Goal: Task Accomplishment & Management: Complete application form

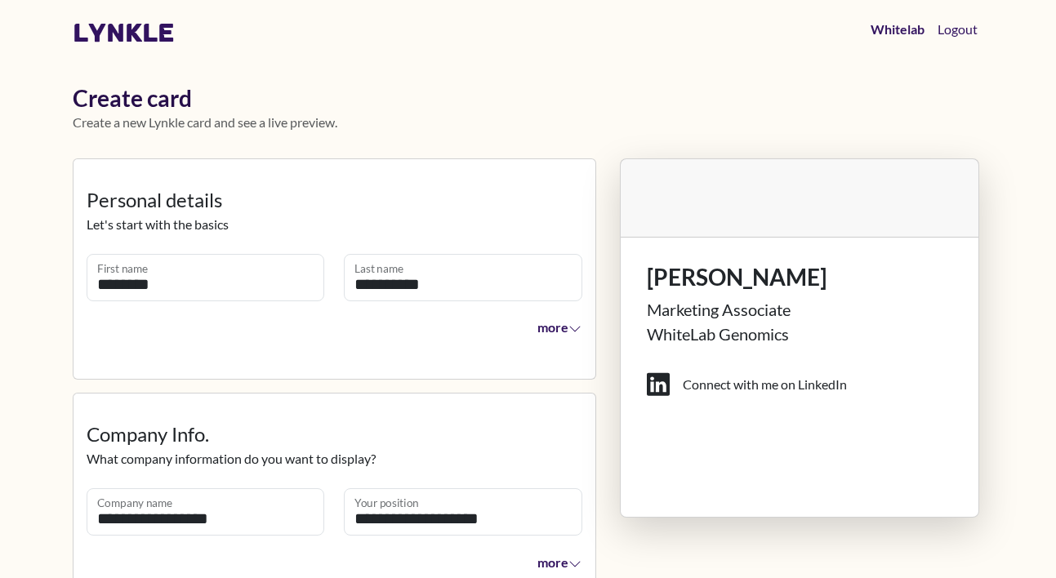
scroll to position [1401, 0]
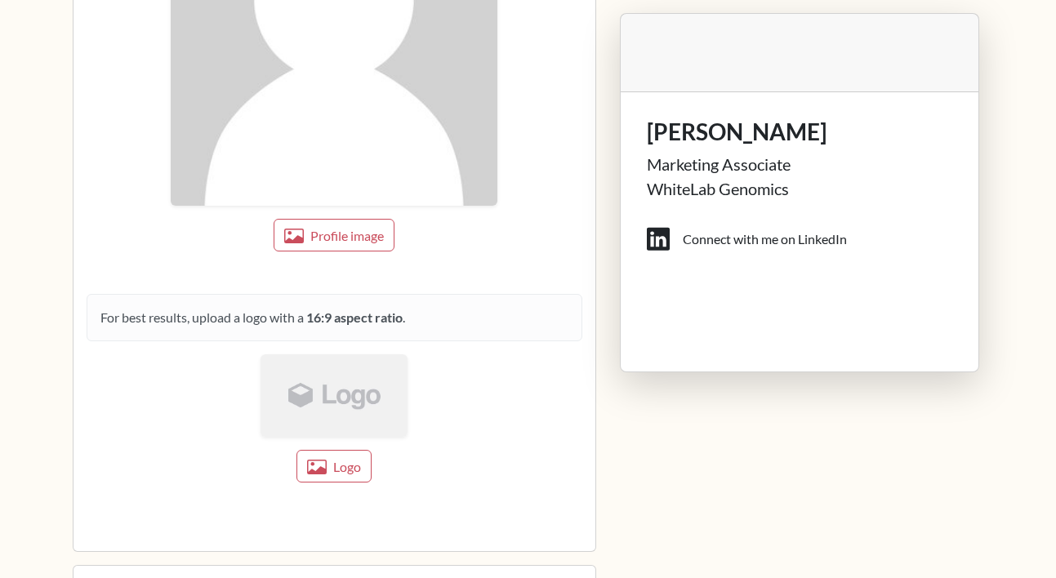
click at [335, 398] on img at bounding box center [333, 395] width 147 height 82
click at [331, 456] on button "Logo" at bounding box center [334, 466] width 77 height 33
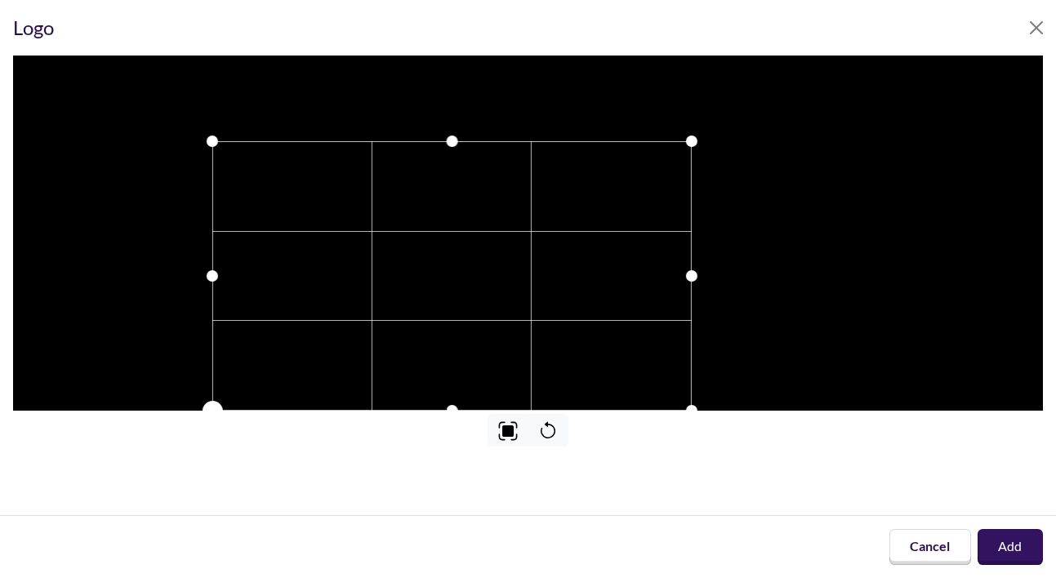
drag, startPoint x: 363, startPoint y: 323, endPoint x: -66, endPoint y: 238, distance: 437.8
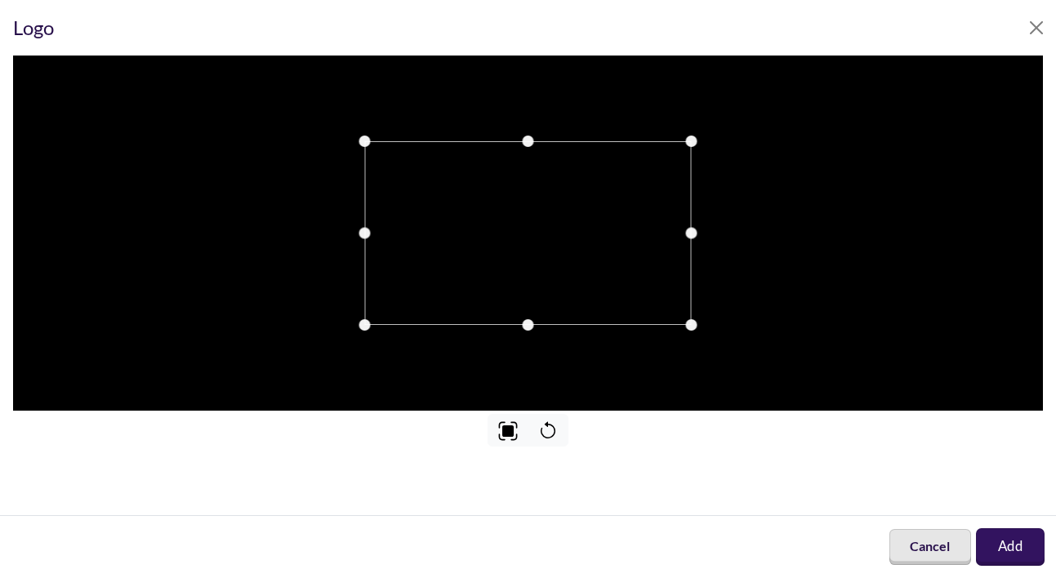
click at [970, 543] on button "Cancel" at bounding box center [930, 547] width 82 height 36
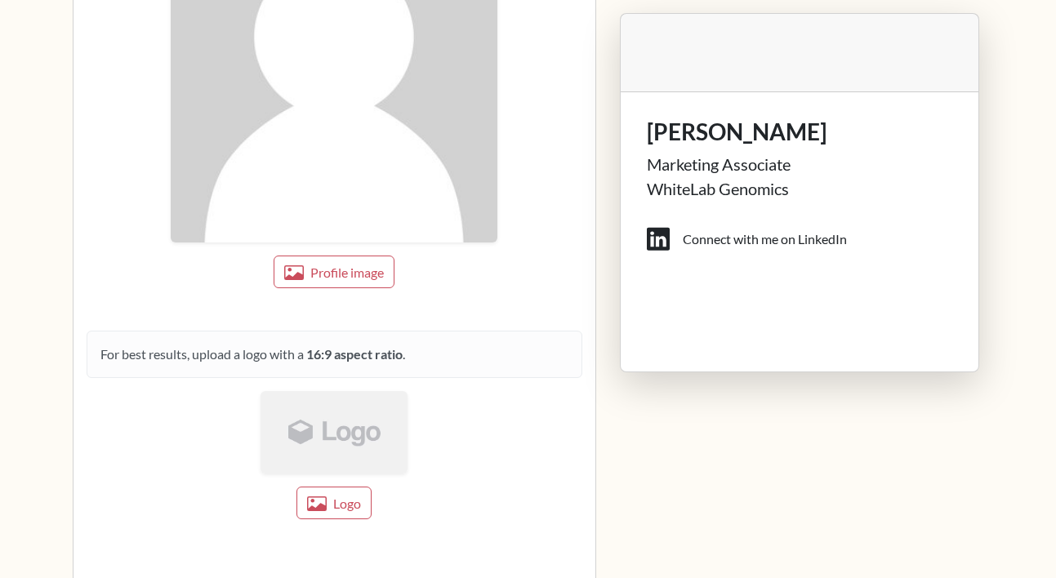
scroll to position [1348, 0]
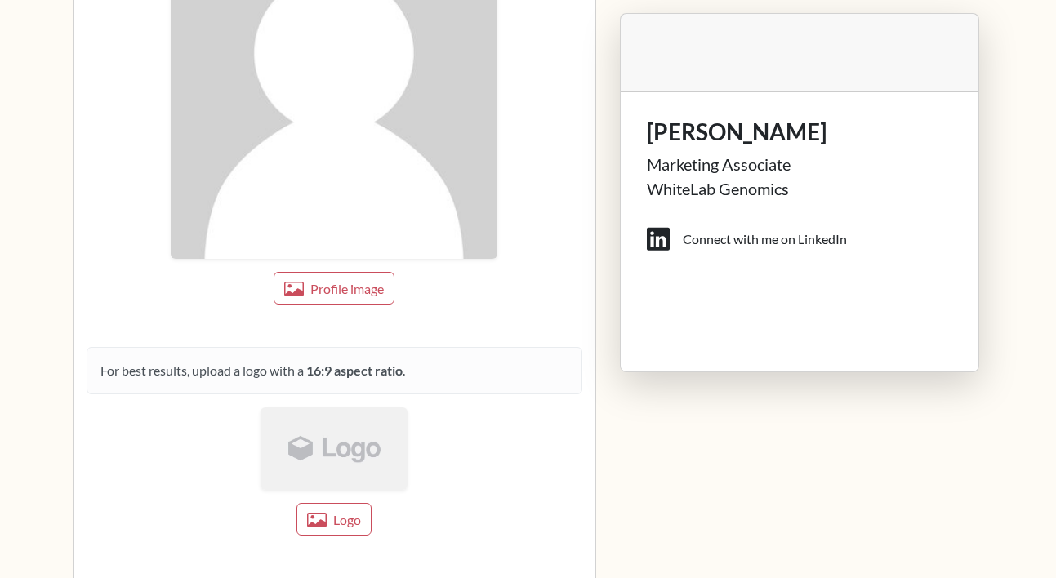
click at [350, 455] on img at bounding box center [333, 448] width 147 height 82
click at [349, 516] on span "Logo" at bounding box center [347, 520] width 28 height 16
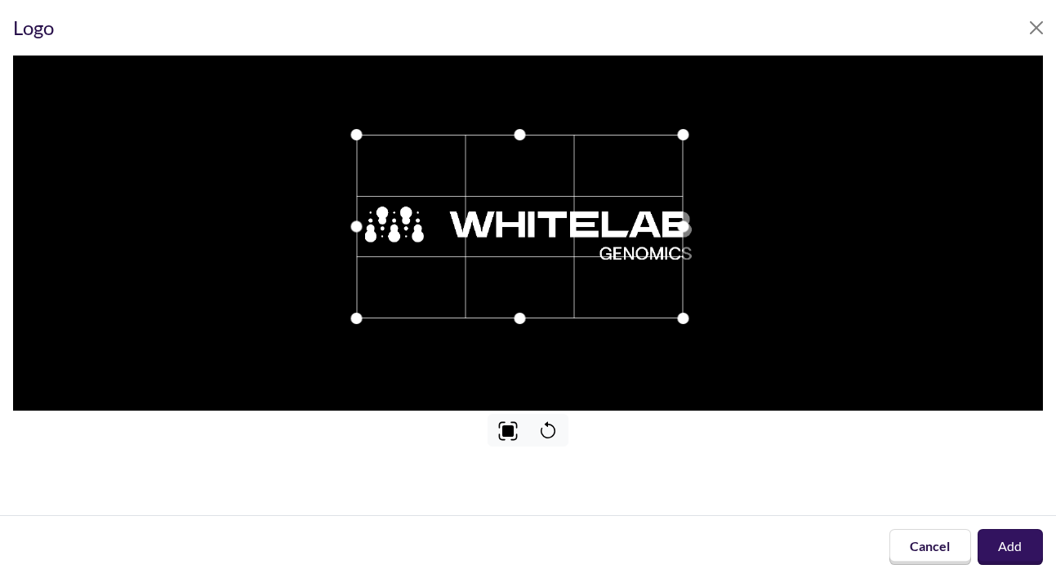
drag, startPoint x: 510, startPoint y: 240, endPoint x: 502, endPoint y: 231, distance: 11.6
click at [502, 234] on div at bounding box center [520, 227] width 327 height 184
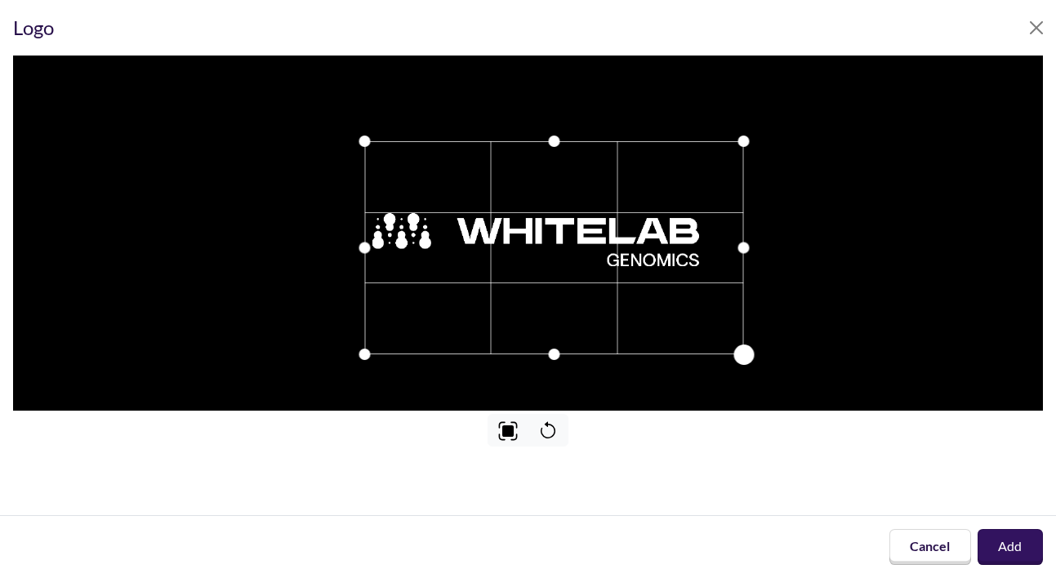
drag, startPoint x: 688, startPoint y: 323, endPoint x: 739, endPoint y: 352, distance: 59.3
click at [739, 352] on div at bounding box center [743, 355] width 20 height 20
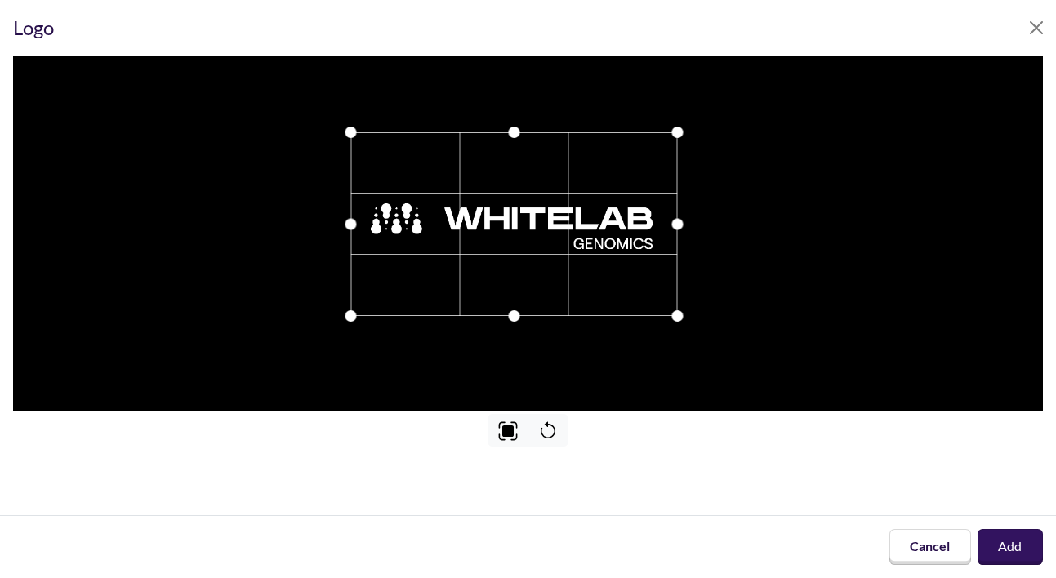
drag, startPoint x: 630, startPoint y: 287, endPoint x: 617, endPoint y: 278, distance: 17.0
click at [617, 278] on div at bounding box center [514, 224] width 327 height 184
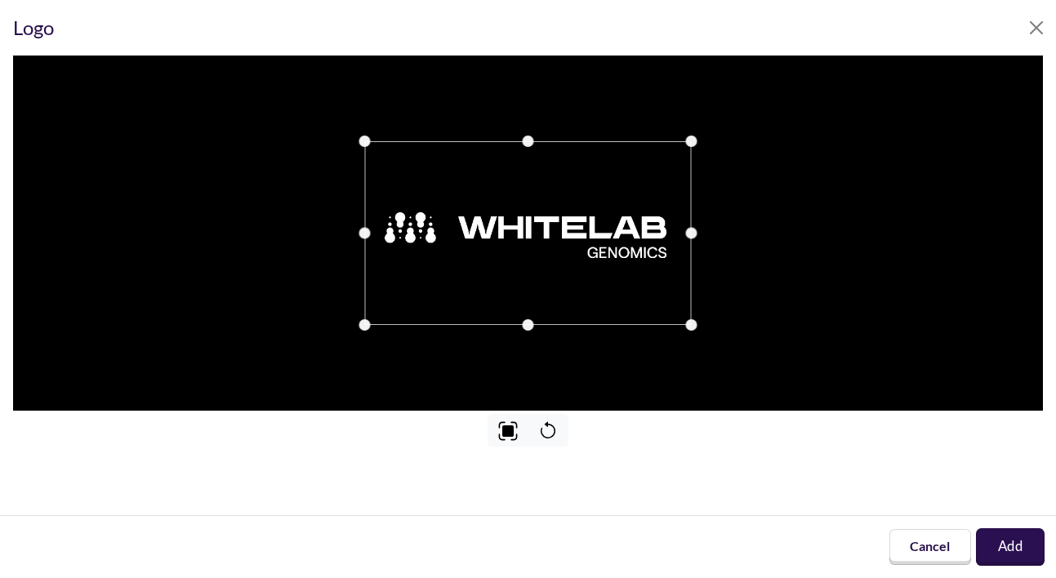
click at [1012, 556] on button "Add" at bounding box center [1010, 547] width 69 height 38
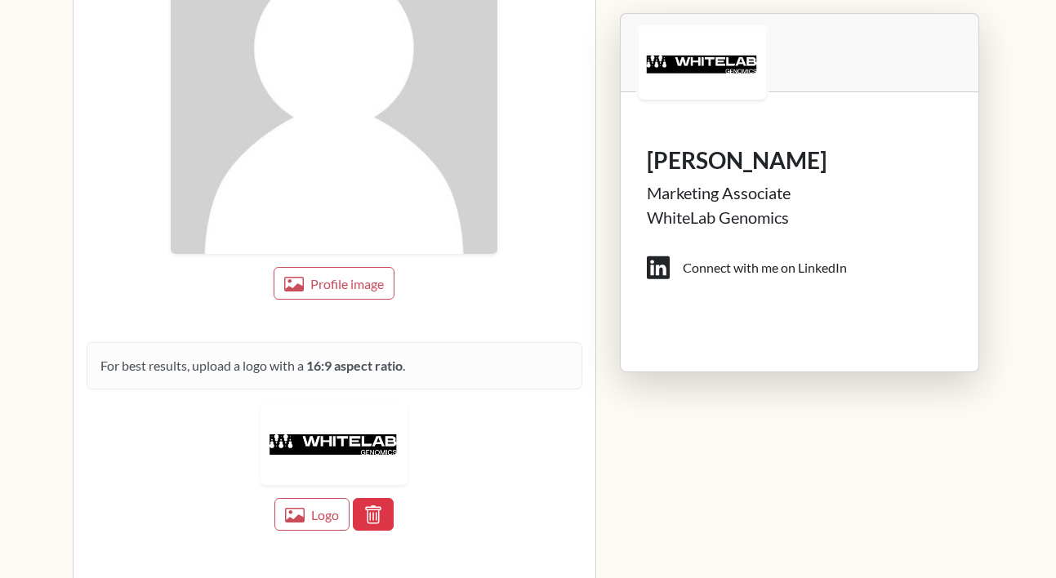
scroll to position [1361, 0]
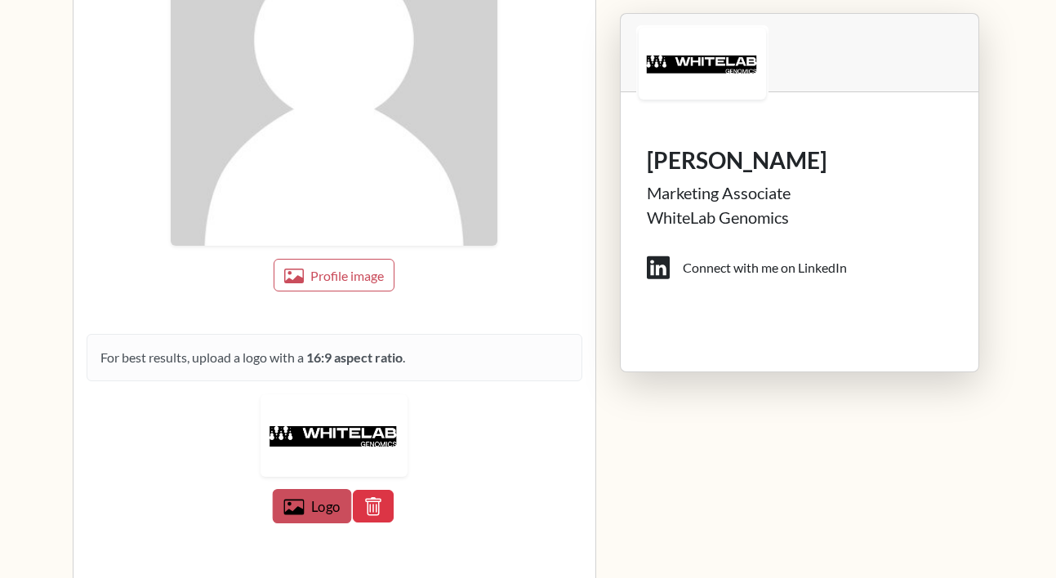
click at [326, 510] on span "Logo" at bounding box center [325, 507] width 29 height 16
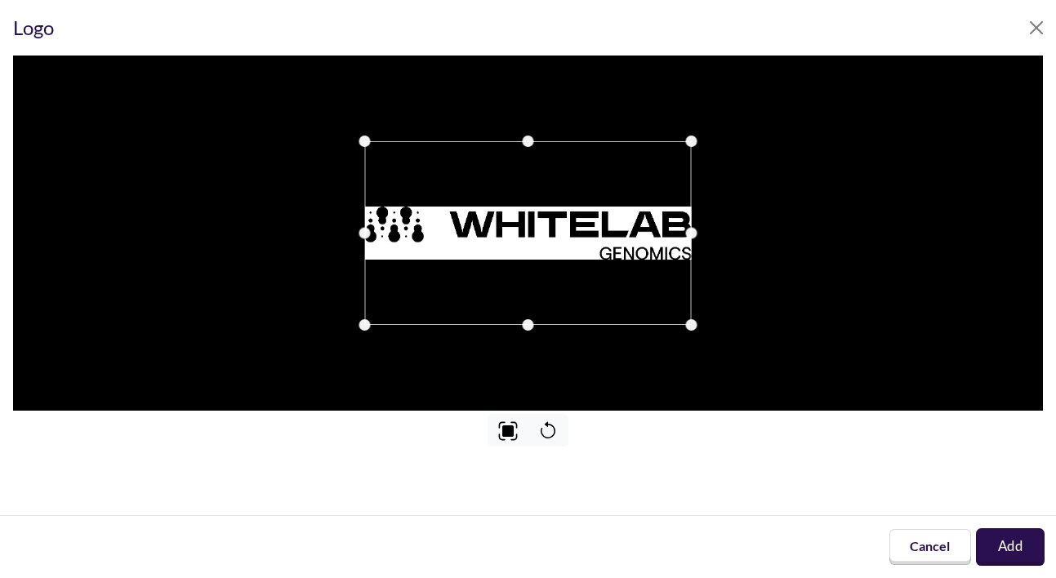
click at [1016, 550] on button "Add" at bounding box center [1010, 547] width 69 height 38
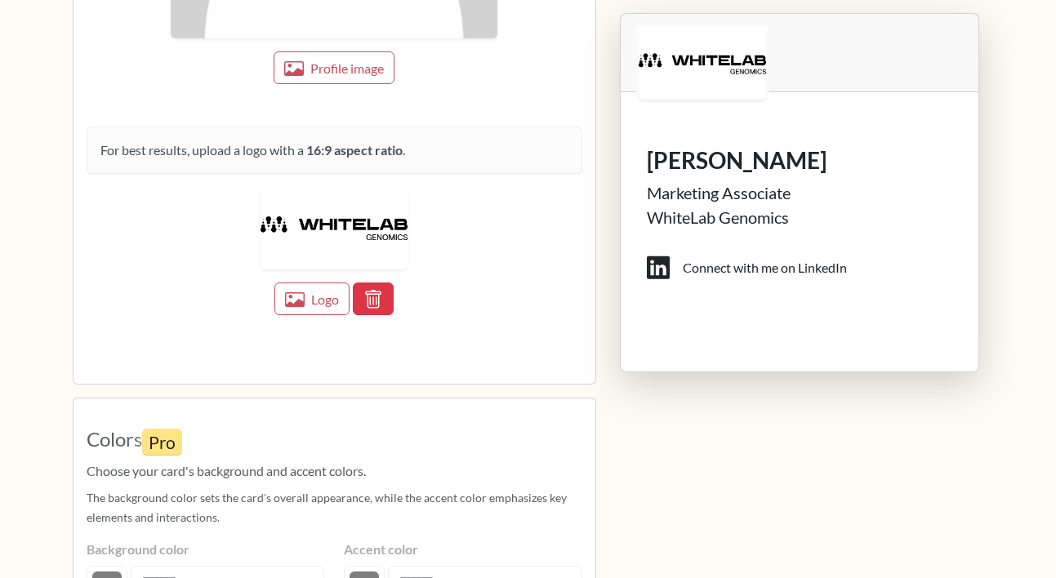
scroll to position [1563, 0]
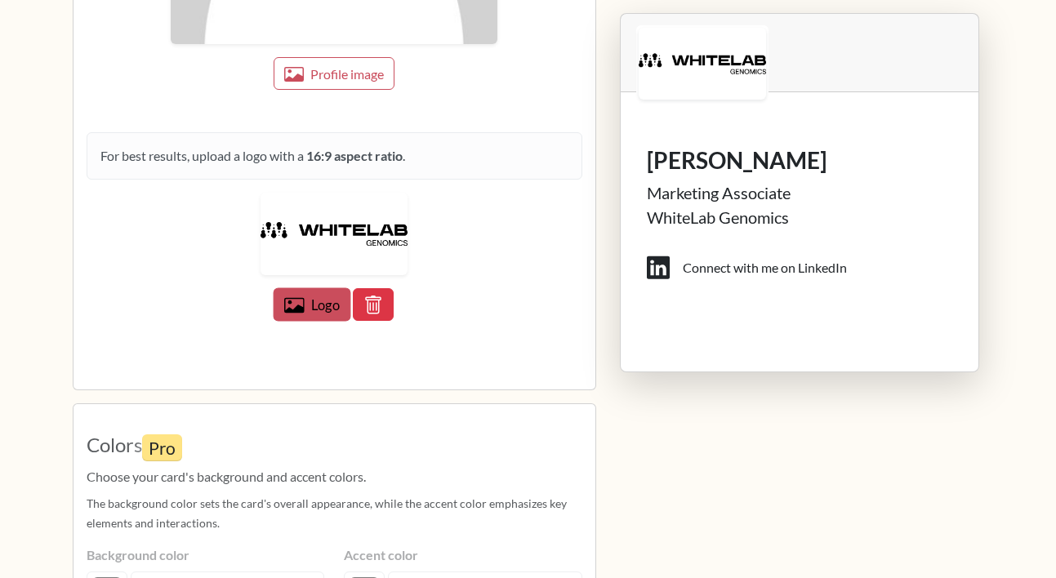
click at [322, 316] on button "Logo" at bounding box center [313, 304] width 78 height 33
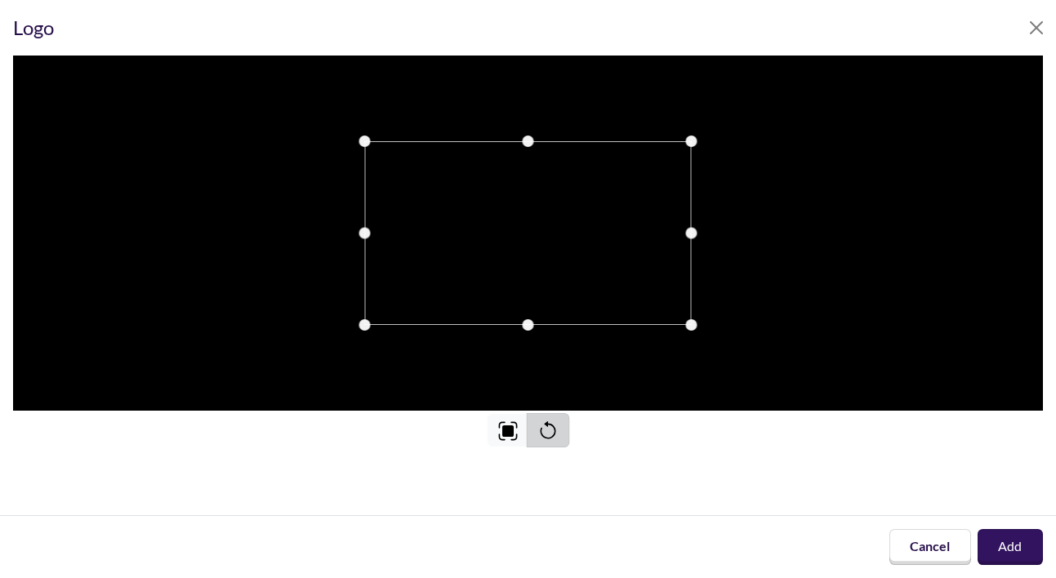
click at [542, 439] on icon at bounding box center [547, 431] width 20 height 20
click at [917, 555] on button "Cancel" at bounding box center [930, 547] width 86 height 38
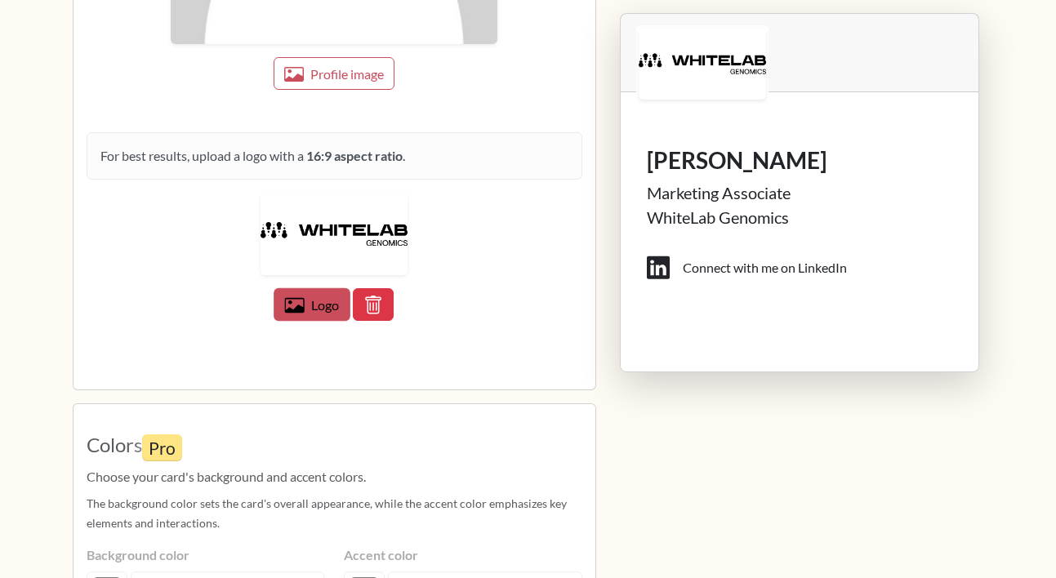
click at [300, 301] on icon "button" at bounding box center [294, 306] width 20 height 20
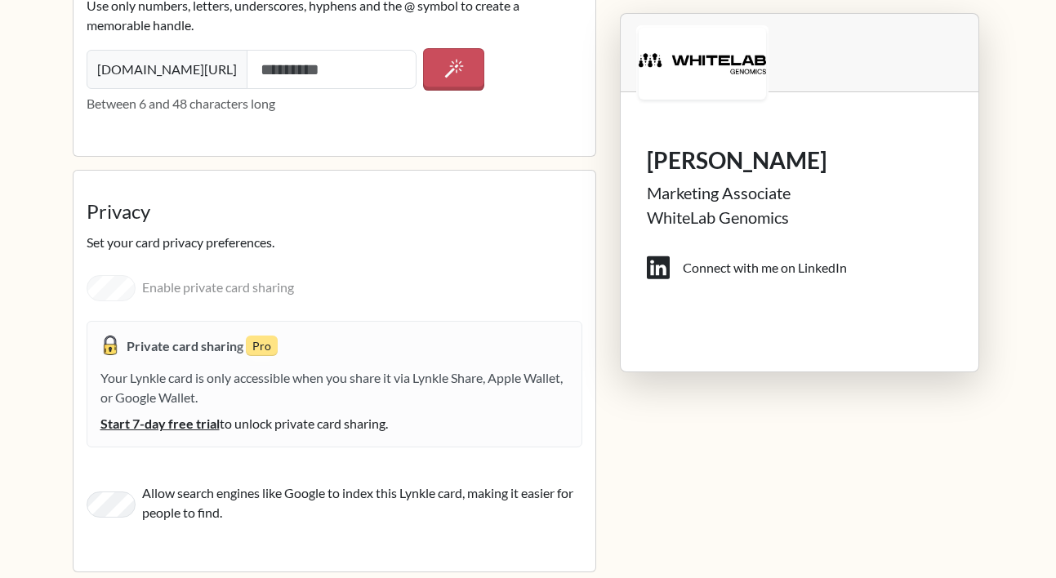
scroll to position [2481, 0]
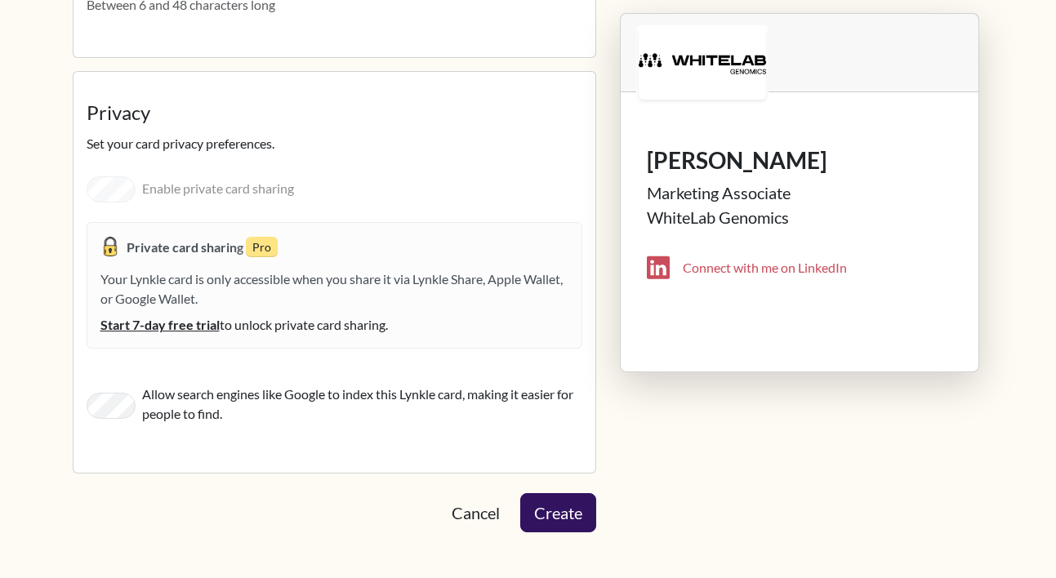
click at [664, 275] on icon at bounding box center [658, 269] width 23 height 26
click at [716, 274] on div "Connect with me on LinkedIn" at bounding box center [765, 269] width 164 height 20
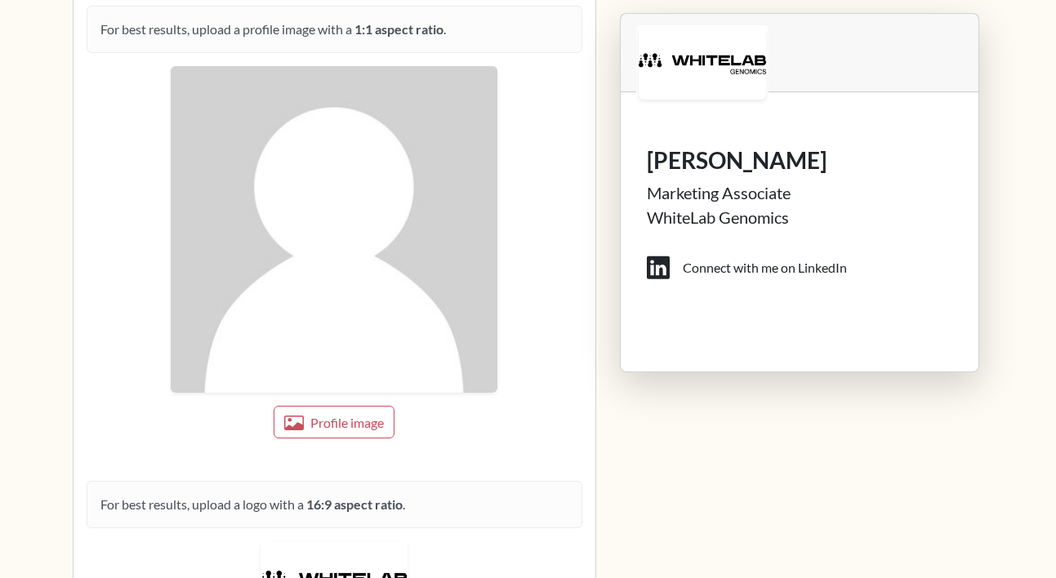
scroll to position [1085, 0]
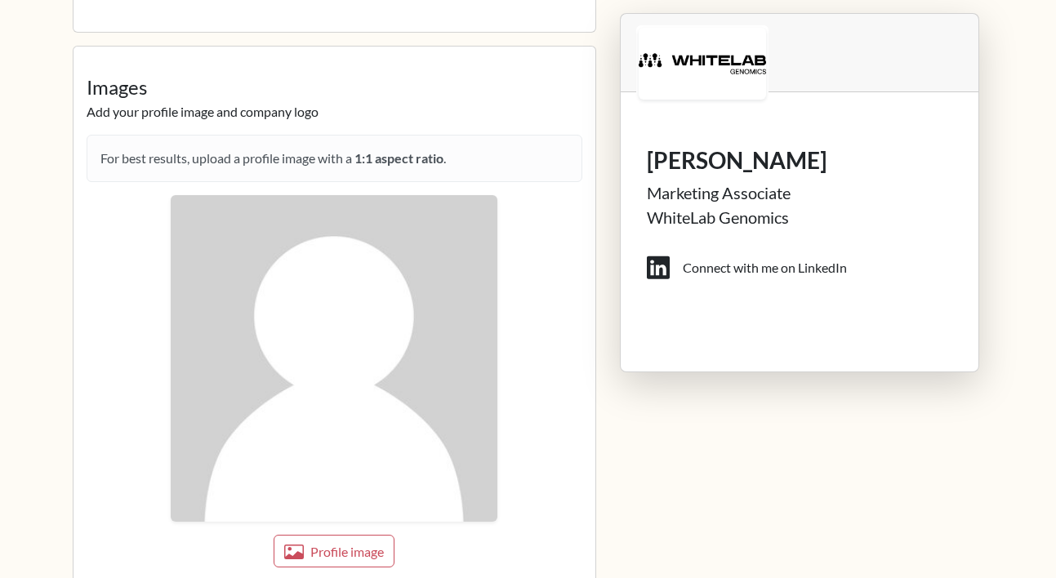
click at [349, 380] on img at bounding box center [334, 358] width 327 height 327
click at [360, 564] on button "Profile image" at bounding box center [333, 551] width 127 height 34
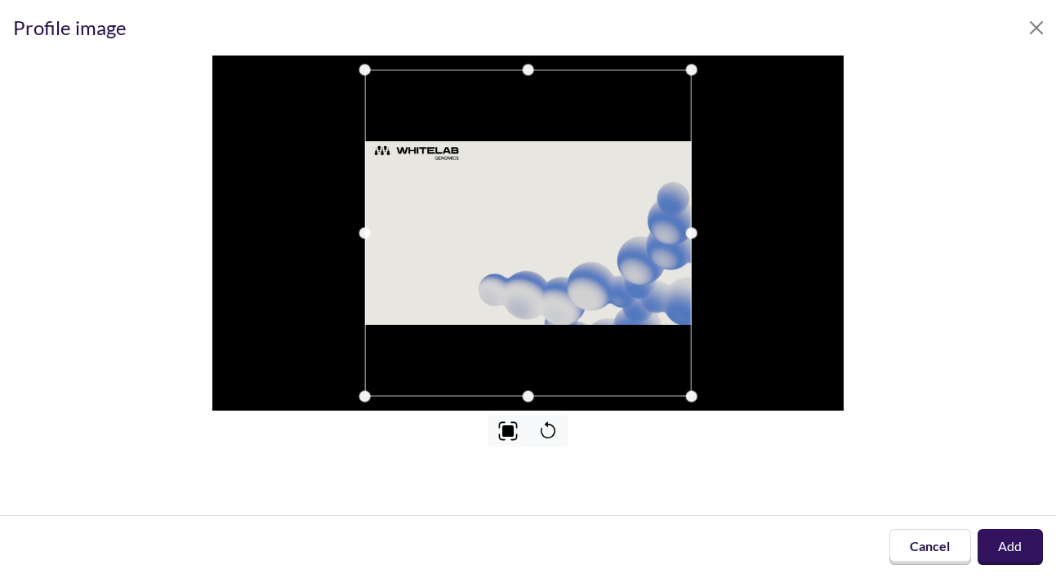
click at [379, 308] on div at bounding box center [527, 233] width 327 height 327
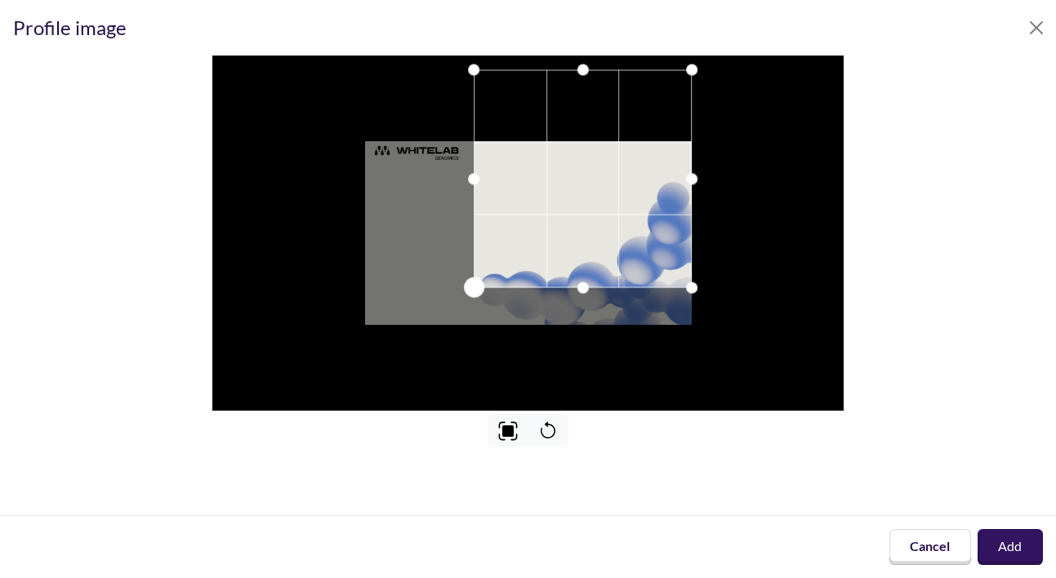
drag, startPoint x: 362, startPoint y: 400, endPoint x: 469, endPoint y: 430, distance: 111.2
click at [469, 430] on div at bounding box center [528, 251] width 1030 height 391
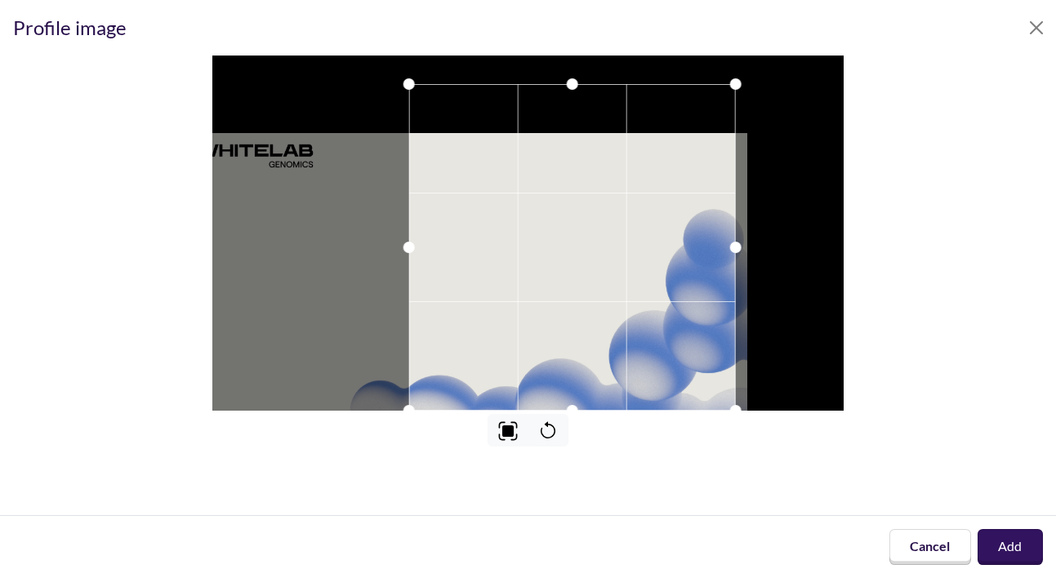
drag, startPoint x: 478, startPoint y: 334, endPoint x: 525, endPoint y: 376, distance: 63.6
click at [525, 376] on div at bounding box center [571, 247] width 327 height 327
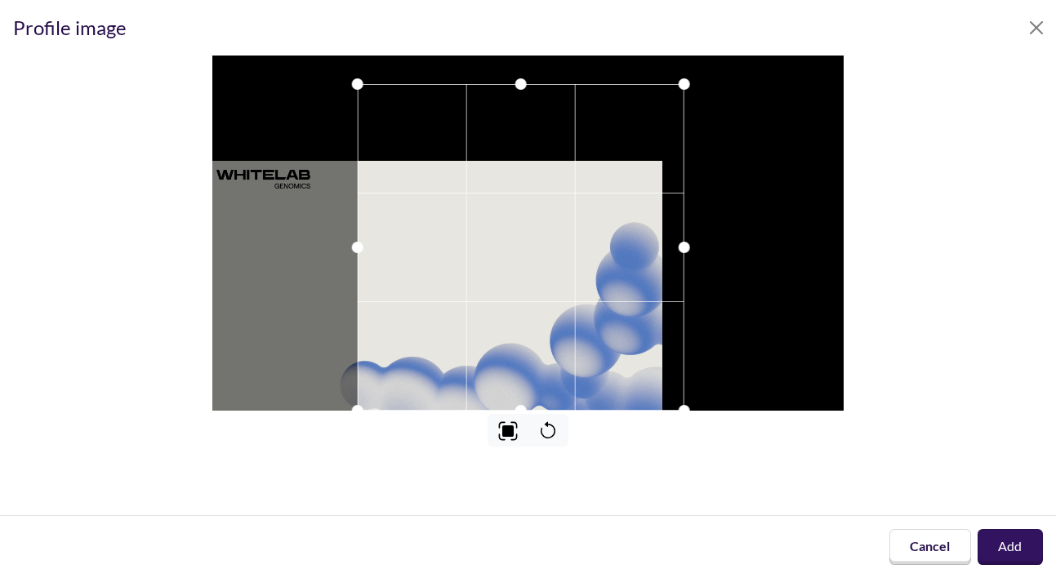
drag, startPoint x: 485, startPoint y: 346, endPoint x: 478, endPoint y: 381, distance: 35.9
click at [477, 381] on div at bounding box center [520, 247] width 327 height 327
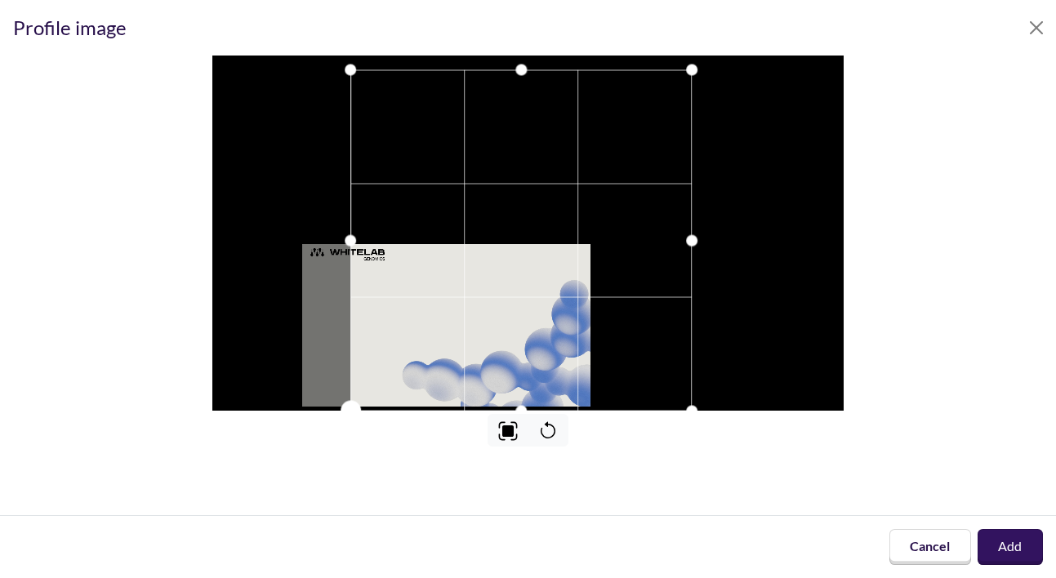
drag, startPoint x: 370, startPoint y: 393, endPoint x: 349, endPoint y: 378, distance: 25.8
click at [350, 379] on div at bounding box center [520, 240] width 341 height 341
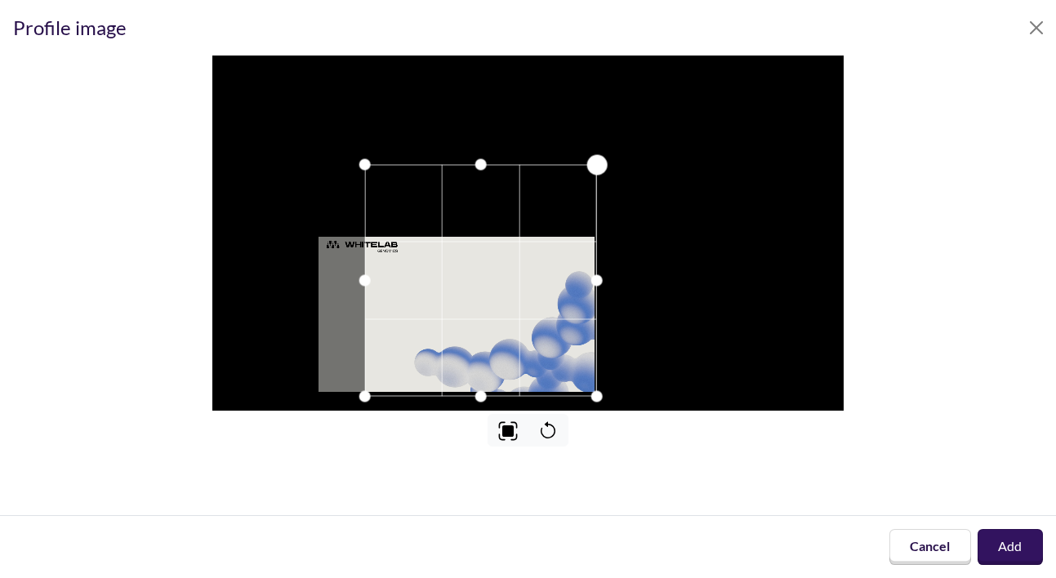
drag, startPoint x: 692, startPoint y: 71, endPoint x: 597, endPoint y: 234, distance: 188.1
click at [596, 234] on div at bounding box center [480, 281] width 232 height 232
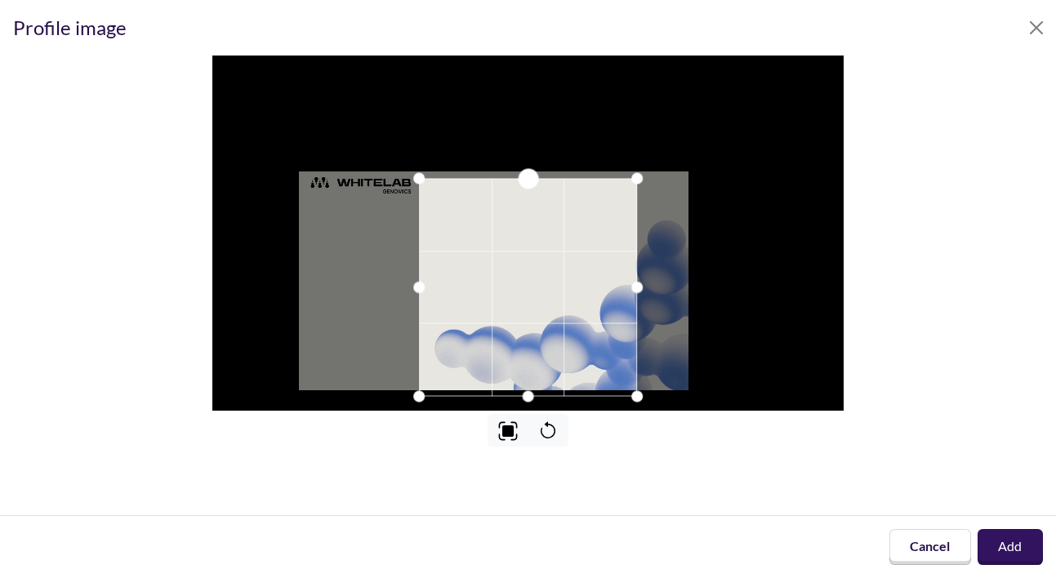
drag, startPoint x: 521, startPoint y: 73, endPoint x: 528, endPoint y: 181, distance: 108.8
click at [528, 181] on div at bounding box center [528, 178] width 20 height 20
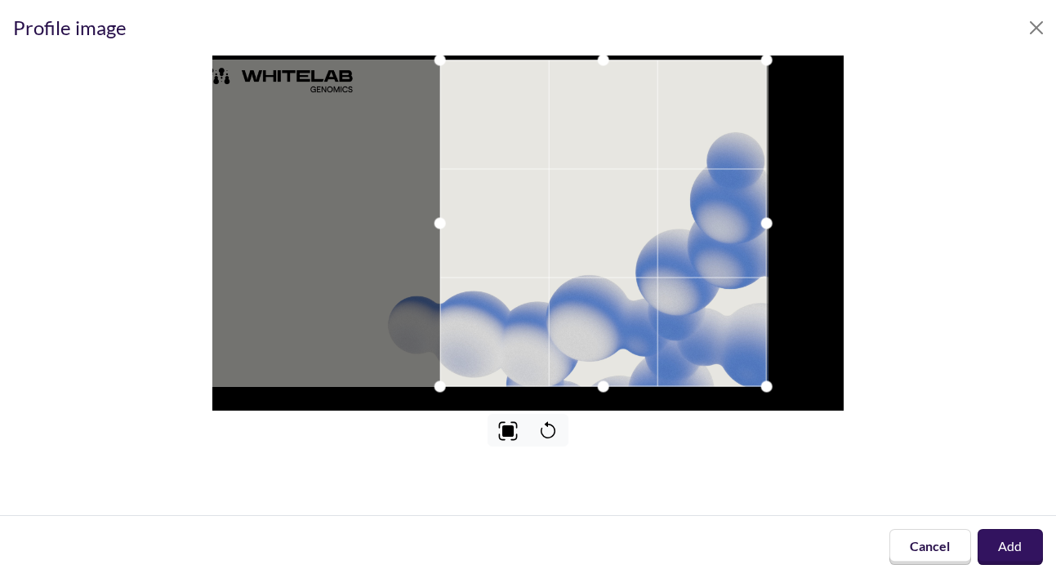
drag, startPoint x: 640, startPoint y: 255, endPoint x: 715, endPoint y: 245, distance: 75.8
click at [715, 245] on div at bounding box center [602, 223] width 327 height 327
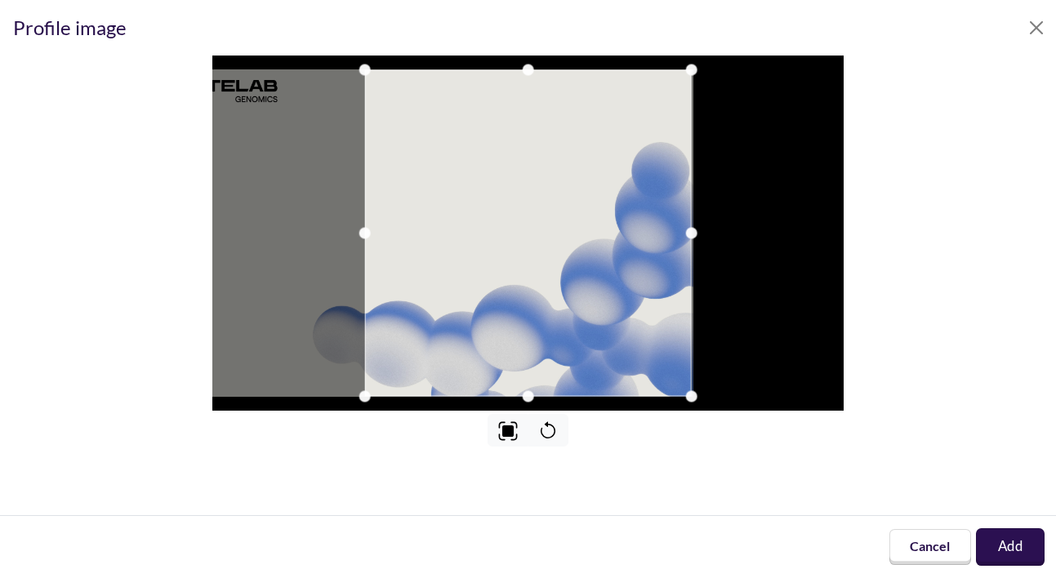
click at [1007, 547] on button "Add" at bounding box center [1010, 547] width 69 height 38
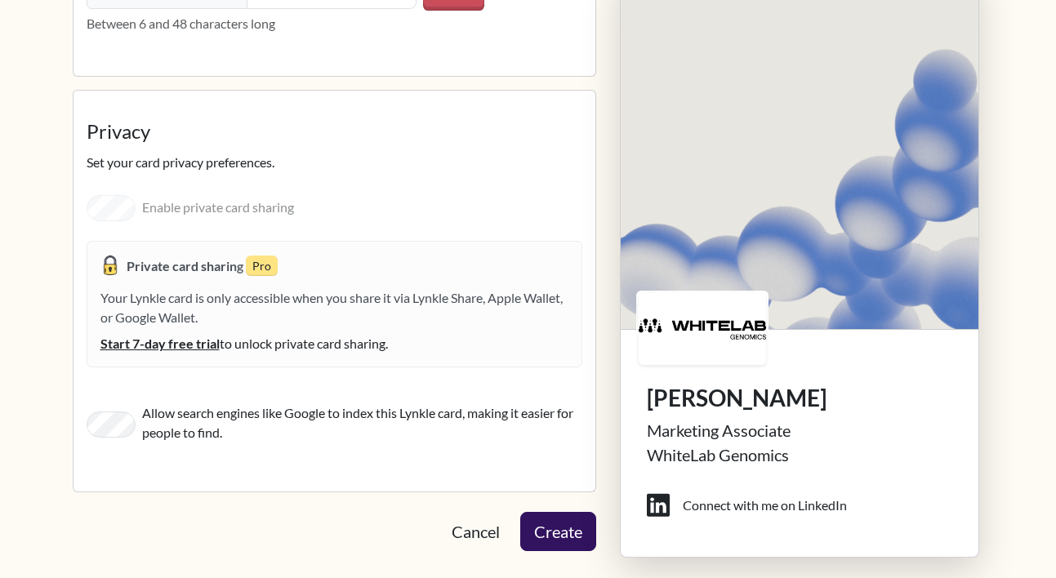
scroll to position [2481, 0]
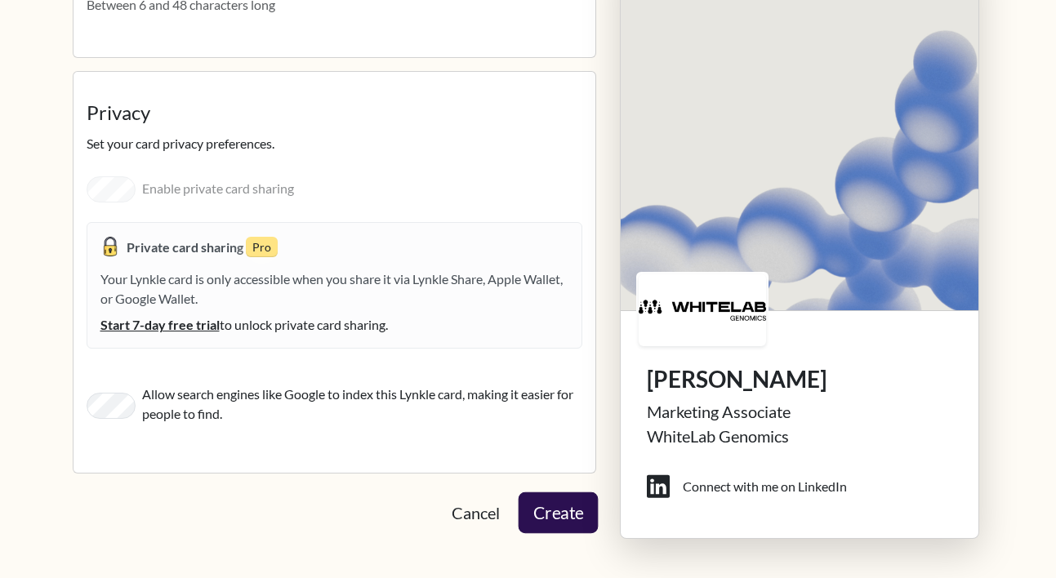
click at [583, 508] on button "Create" at bounding box center [558, 512] width 80 height 41
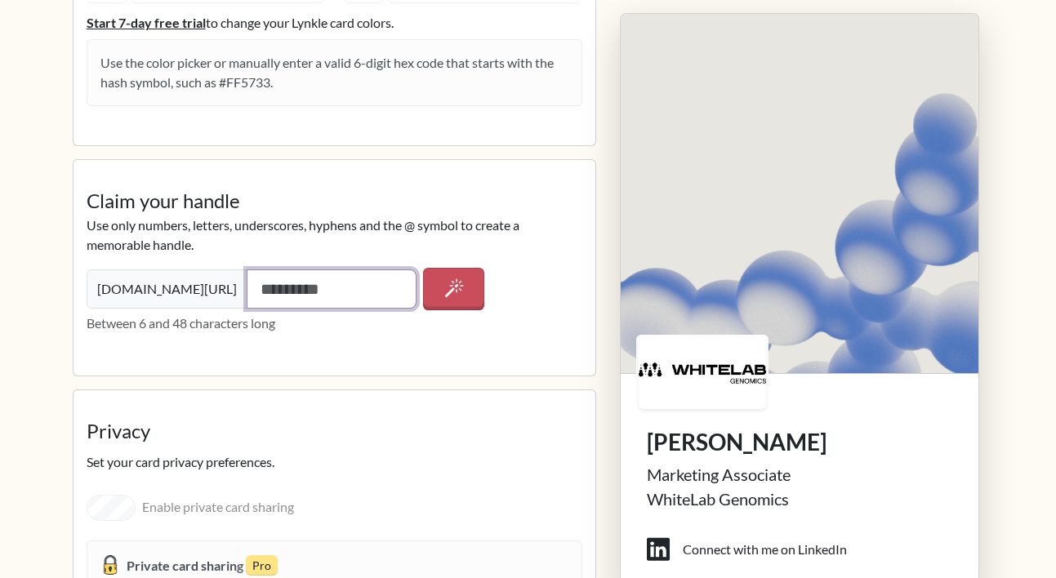
scroll to position [2162, 0]
click at [343, 304] on input "text" at bounding box center [332, 288] width 171 height 39
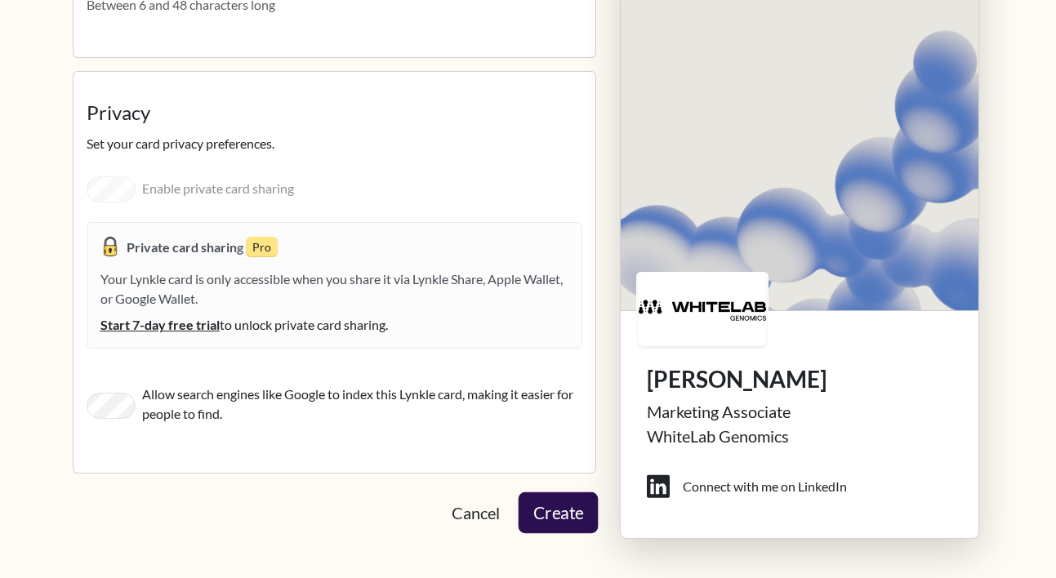
type input "**********"
click at [561, 508] on button "Create" at bounding box center [558, 512] width 80 height 41
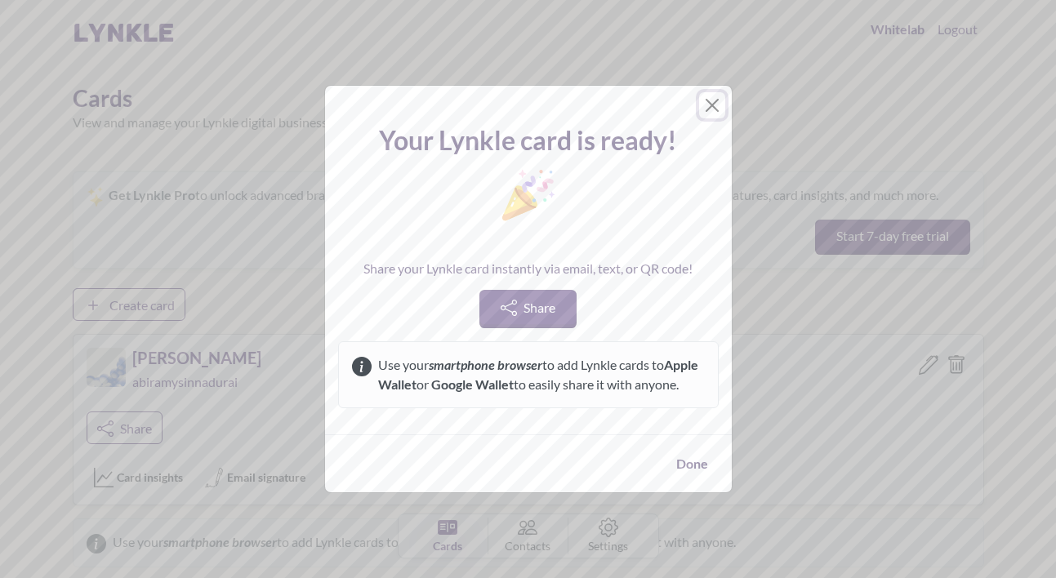
click at [708, 92] on button "Close" at bounding box center [712, 105] width 26 height 26
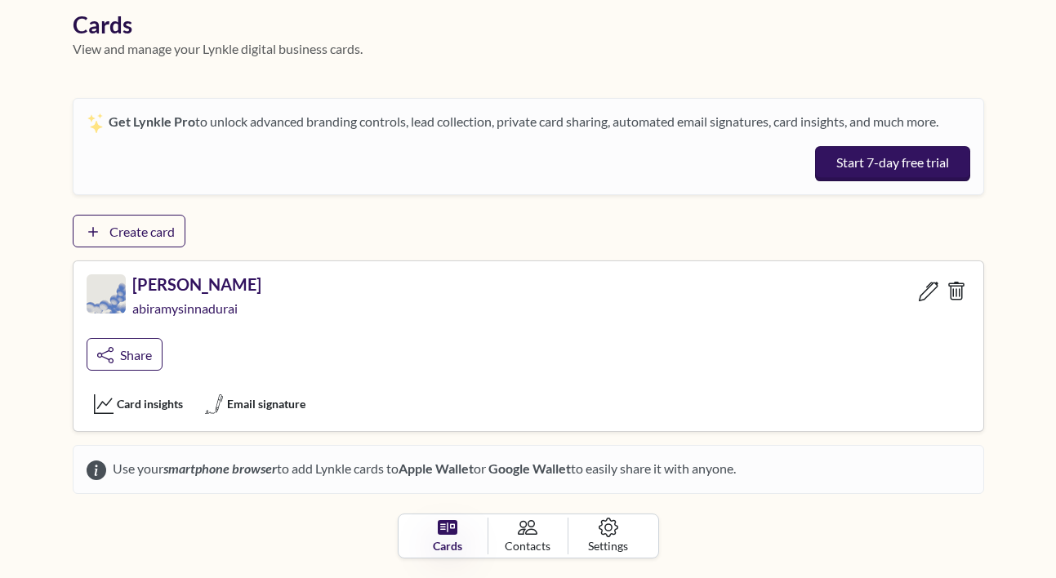
scroll to position [87, 0]
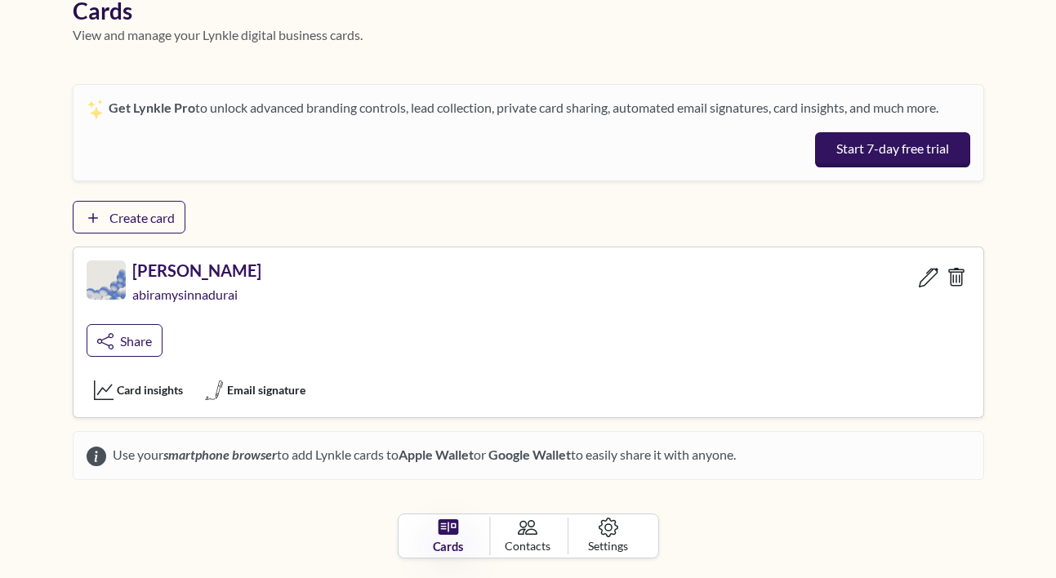
click at [430, 541] on link "Cards" at bounding box center [448, 536] width 84 height 38
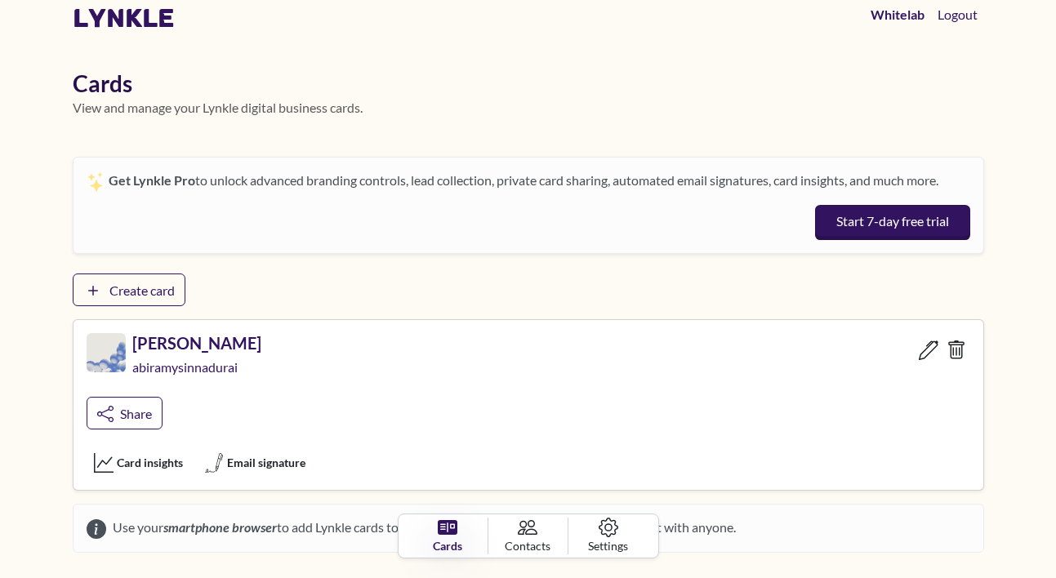
scroll to position [0, 0]
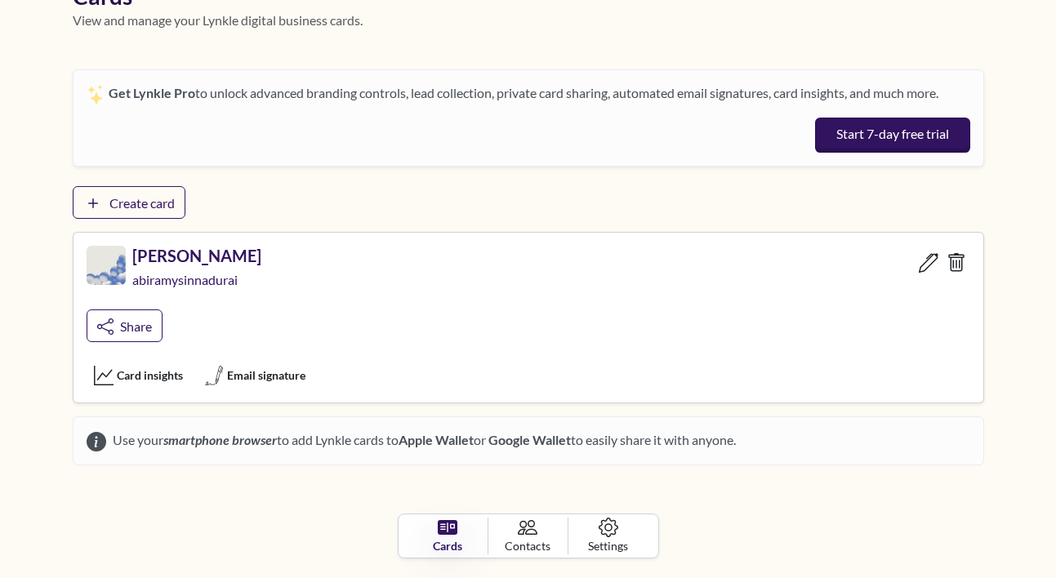
click at [490, 476] on html "lynkle Whitelab Logout Cards View and manage your Lynkle digital business cards…" at bounding box center [528, 187] width 1056 height 578
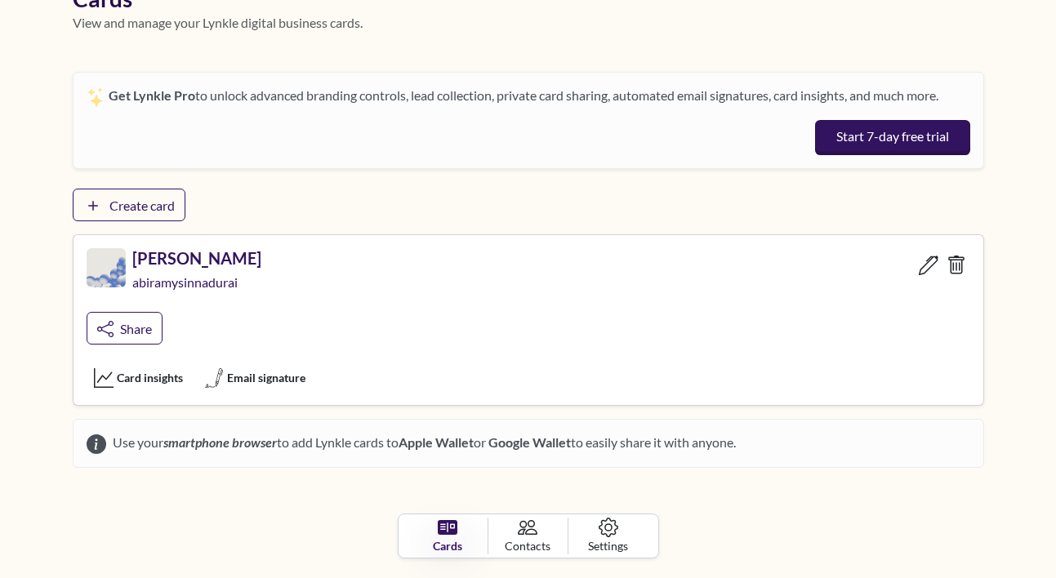
scroll to position [102, 0]
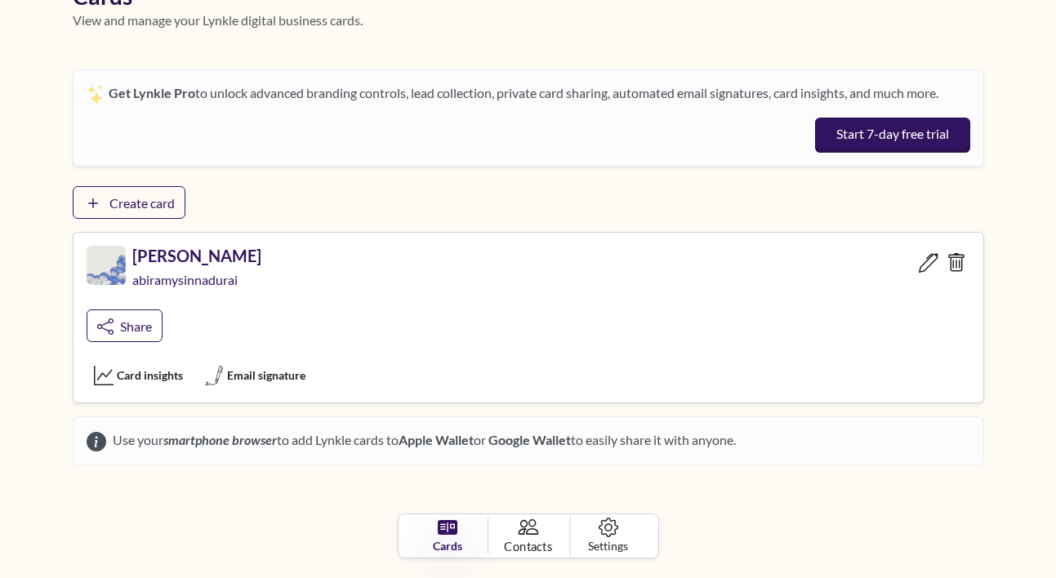
click at [519, 543] on span "Contacts" at bounding box center [528, 546] width 48 height 18
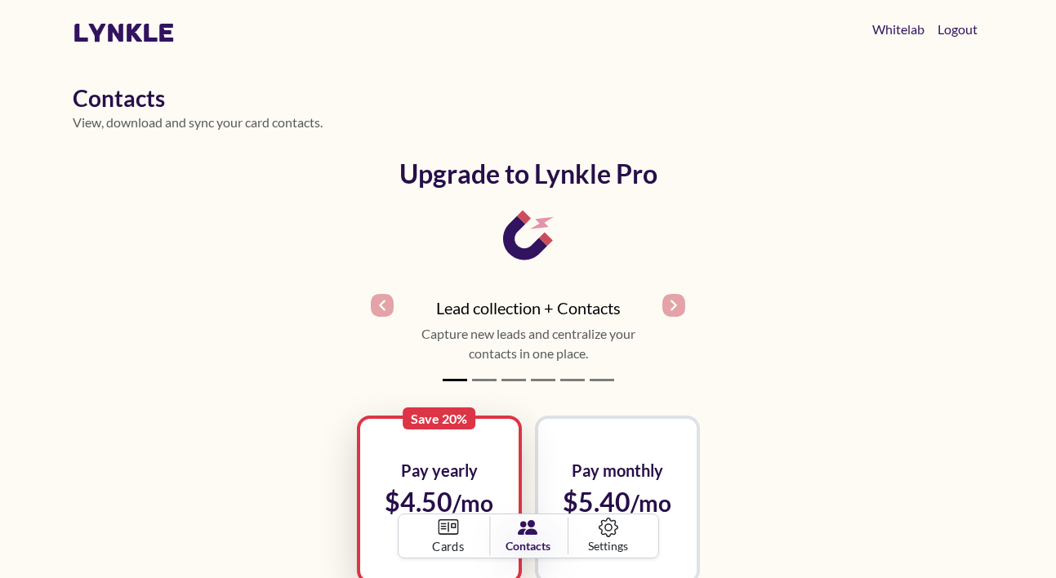
click at [461, 535] on link "Cards" at bounding box center [448, 536] width 84 height 38
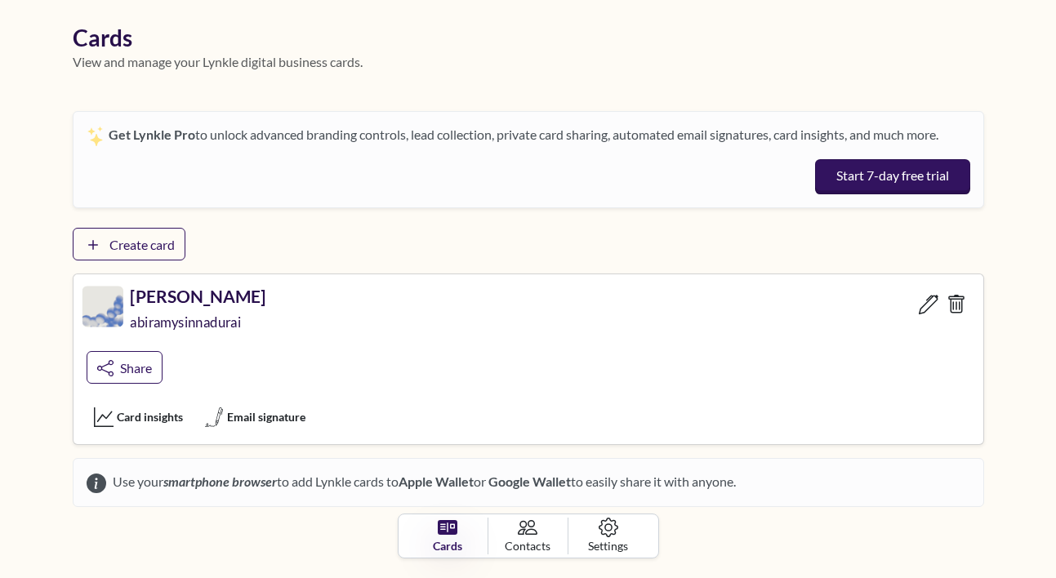
click at [115, 302] on img at bounding box center [102, 306] width 41 height 41
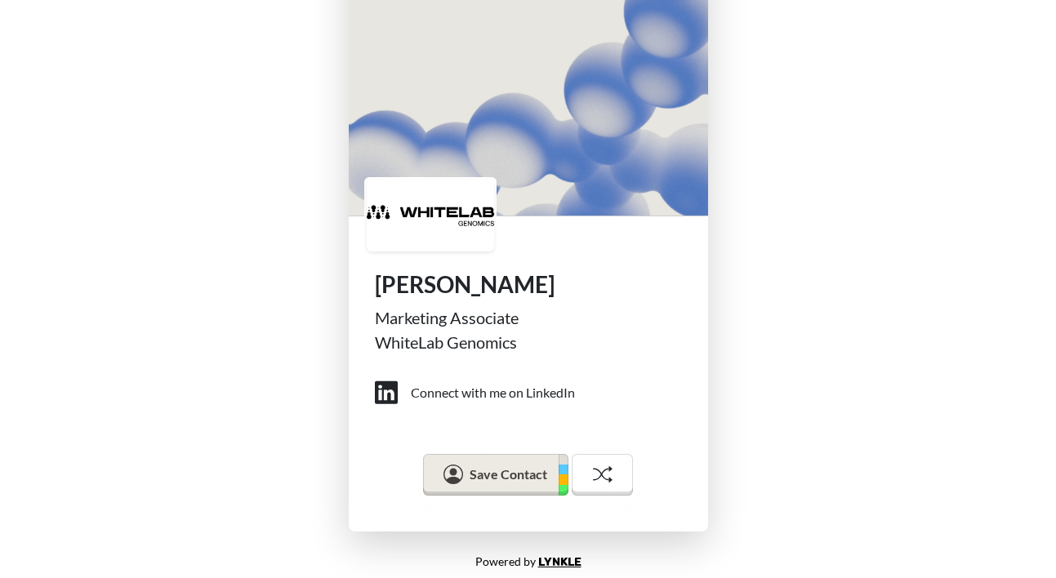
scroll to position [156, 0]
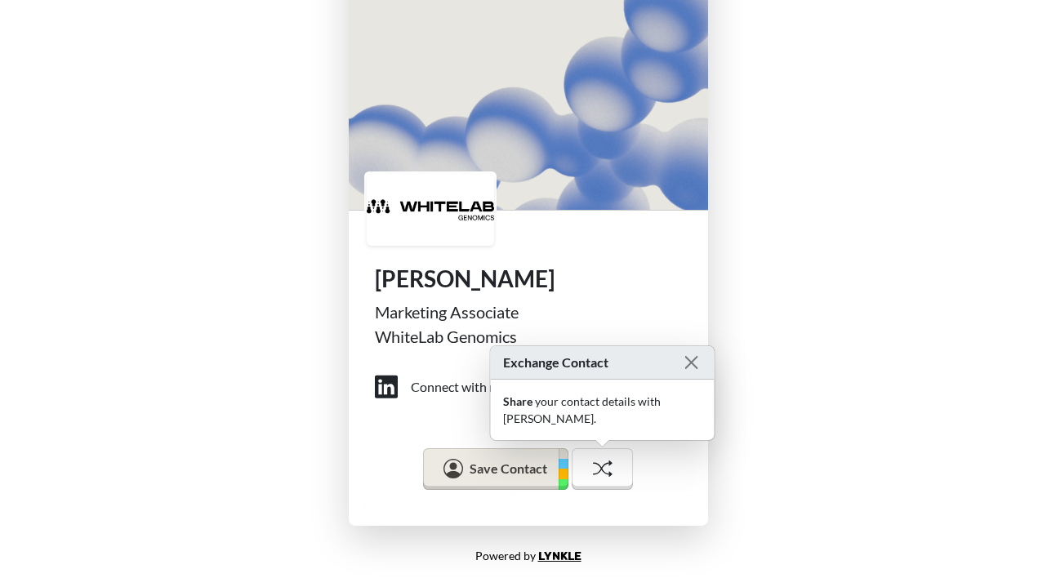
click at [314, 429] on div "[PERSON_NAME] Marketing Associate WhiteLab Genomics Connect with me on LinkedIn…" at bounding box center [528, 188] width 1056 height 688
click at [689, 359] on button "Close" at bounding box center [690, 363] width 20 height 20
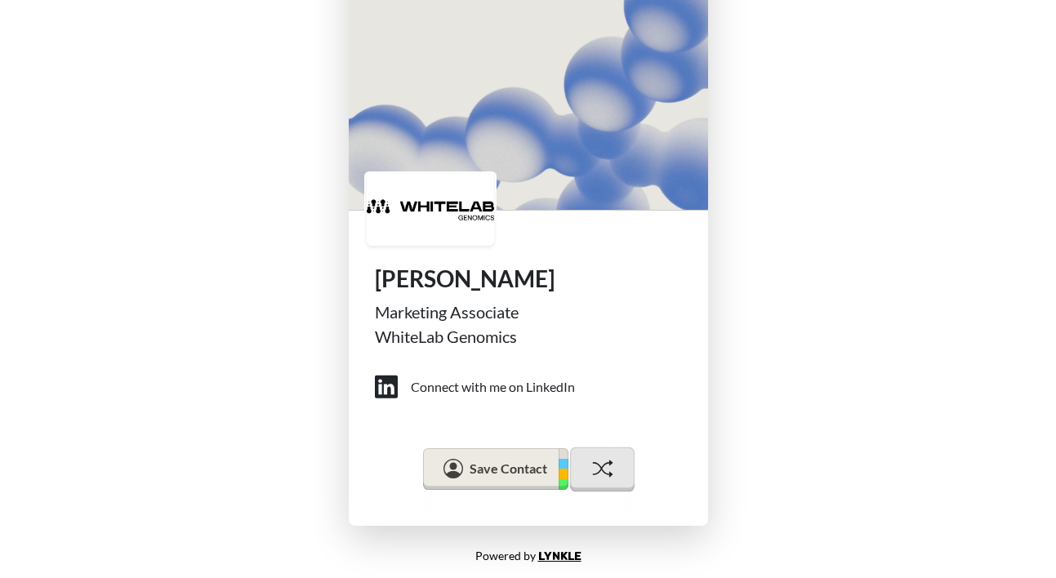
click at [599, 474] on icon at bounding box center [602, 468] width 20 height 20
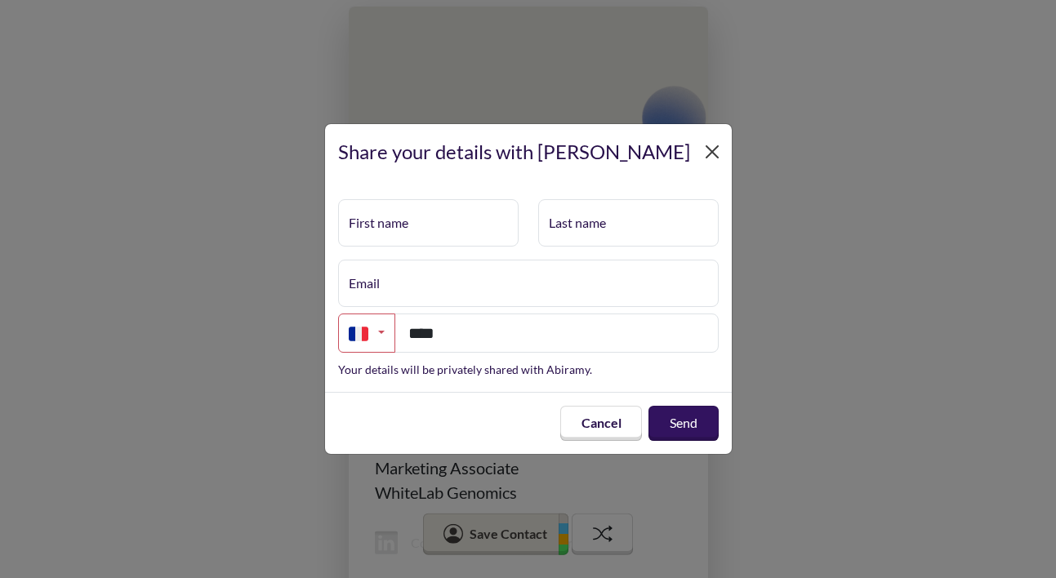
click at [702, 148] on button "Close" at bounding box center [712, 152] width 26 height 26
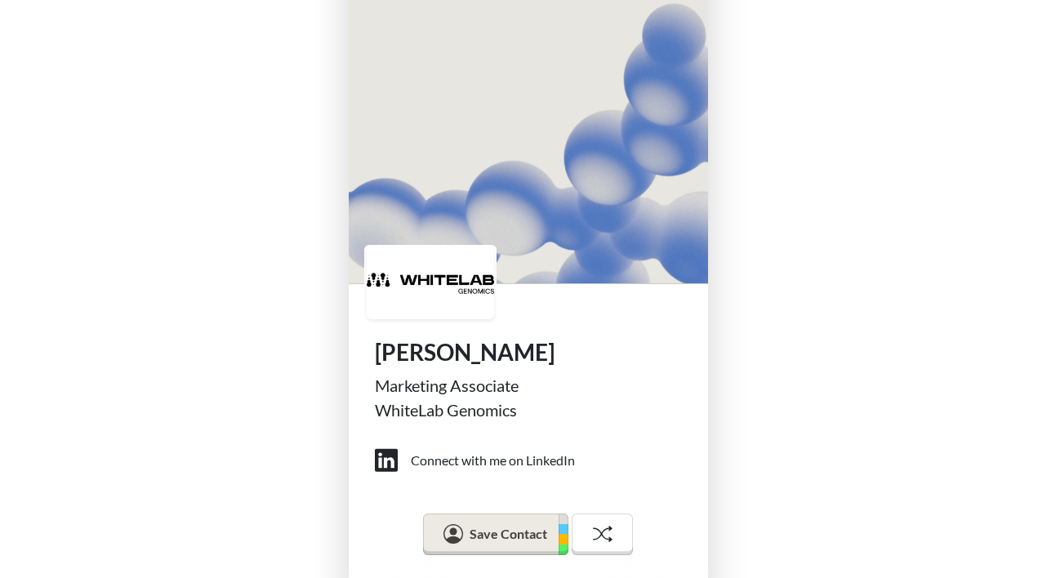
scroll to position [156, 0]
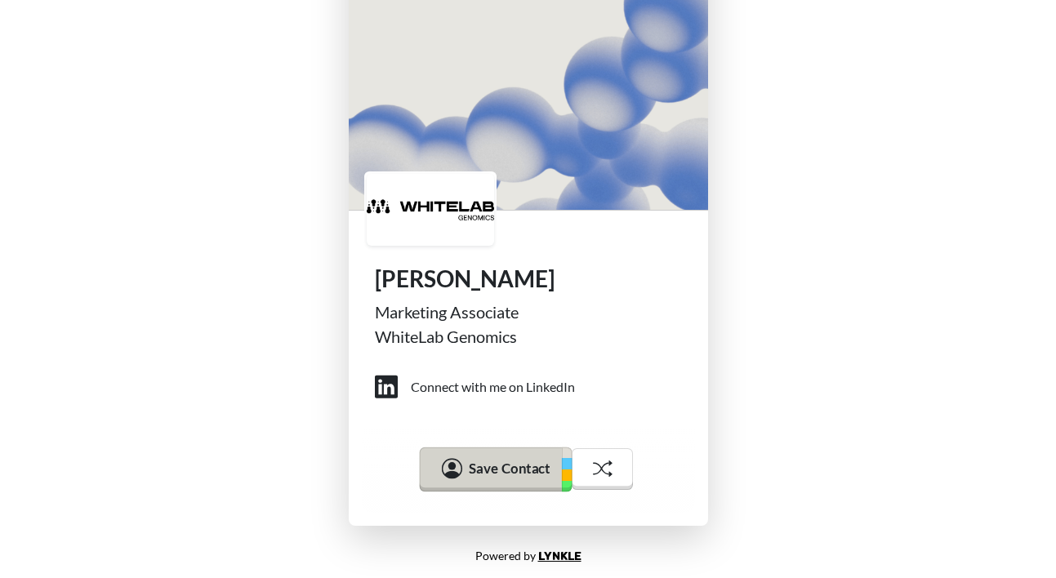
click at [474, 474] on span "Save Contact" at bounding box center [510, 468] width 82 height 16
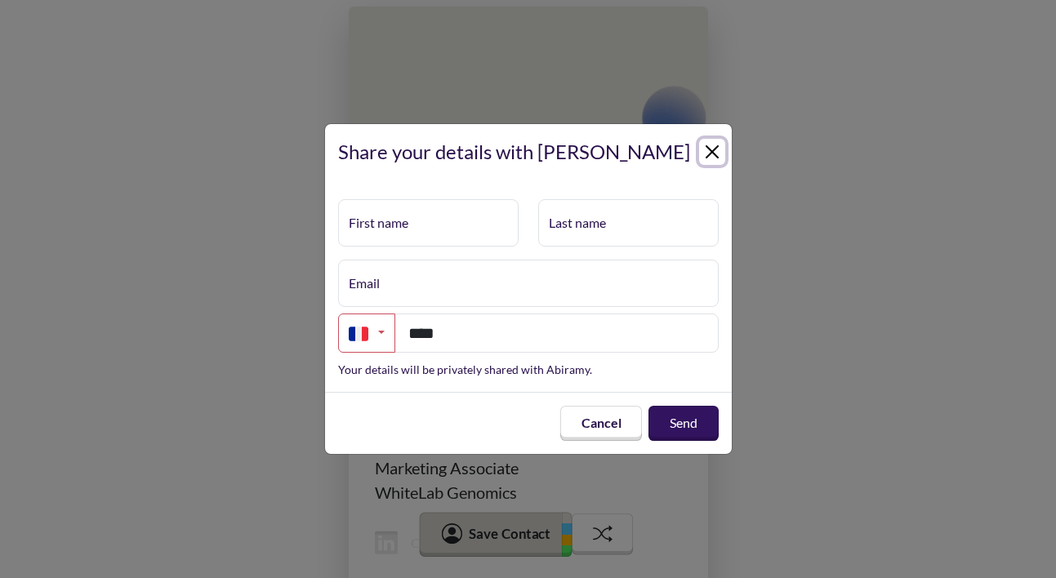
click at [704, 159] on button "Close" at bounding box center [712, 152] width 26 height 26
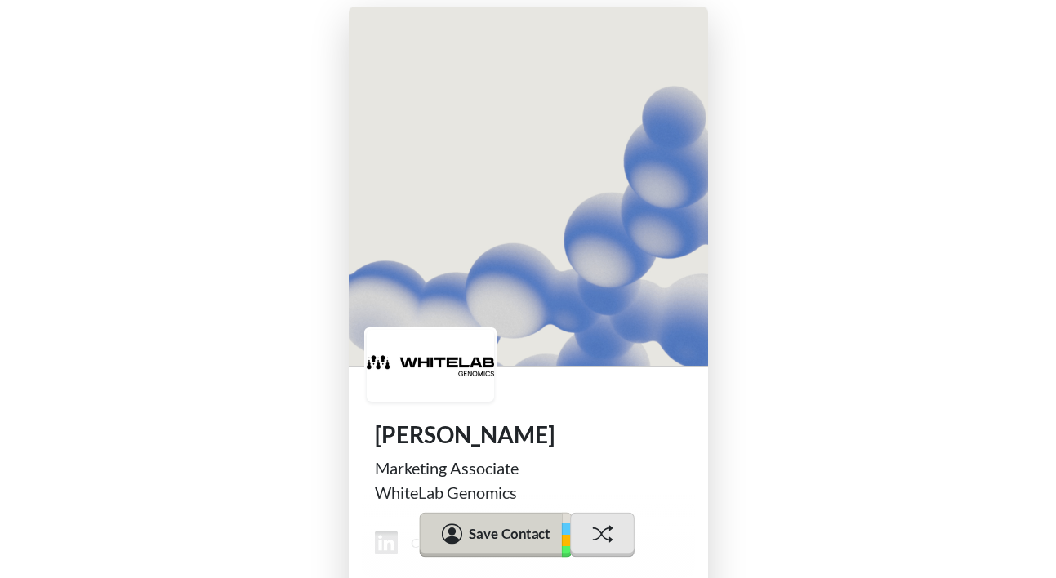
click at [607, 545] on button at bounding box center [602, 534] width 65 height 44
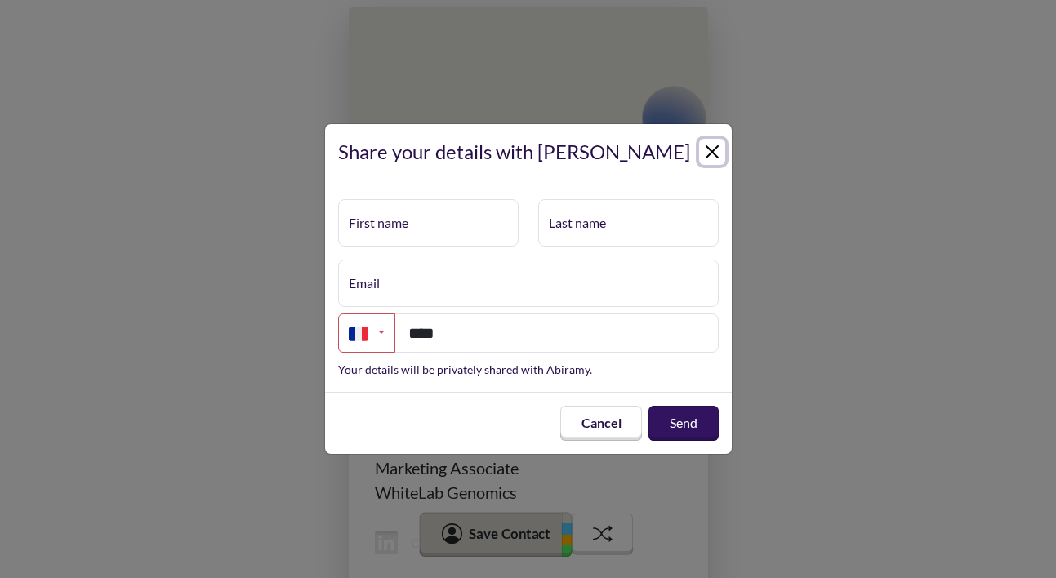
click at [717, 154] on button "Close" at bounding box center [712, 152] width 26 height 26
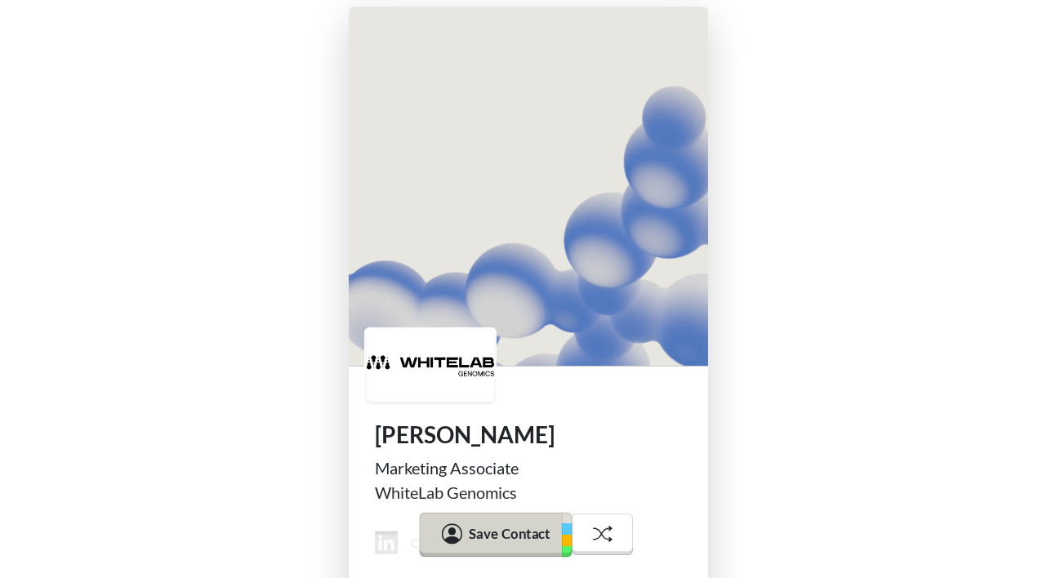
scroll to position [156, 0]
